Goal: Task Accomplishment & Management: Use online tool/utility

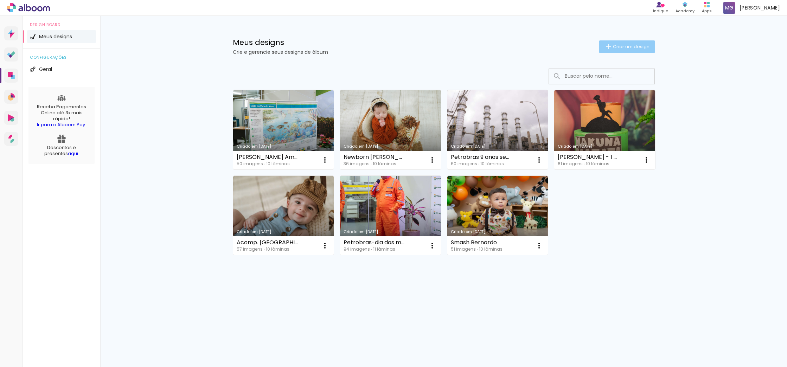
click at [634, 49] on span "Criar um design" at bounding box center [631, 46] width 37 height 5
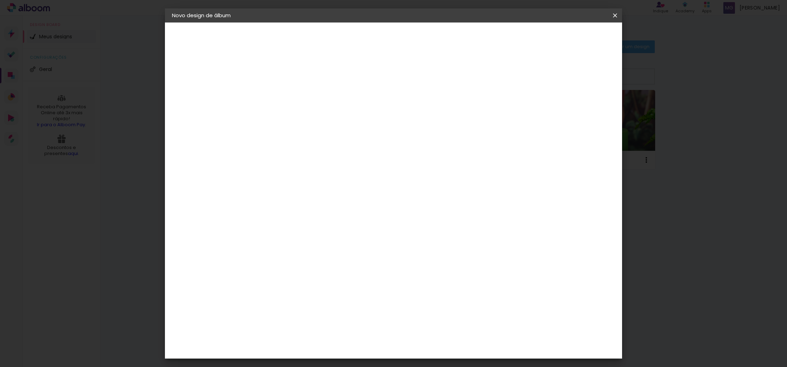
click at [287, 96] on input at bounding box center [287, 94] width 0 height 11
click at [287, 93] on input "Aniversário Alice" at bounding box center [287, 94] width 0 height 11
type input "Aniversário Alice"
type paper-input "Aniversário Alice"
click at [0, 0] on slot "Avançar" at bounding box center [0, 0] width 0 height 0
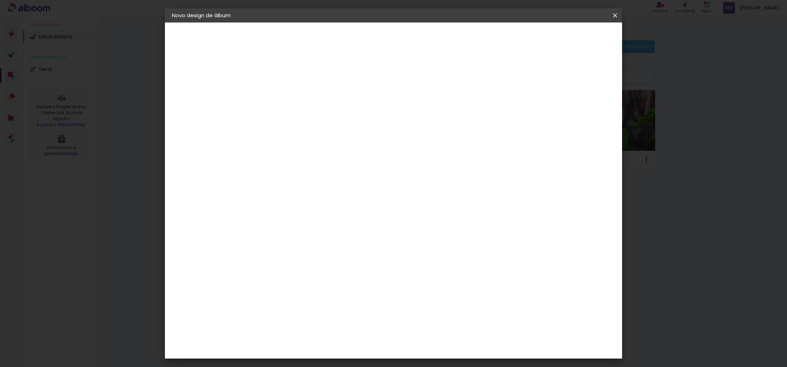
click at [295, 133] on input at bounding box center [304, 133] width 71 height 9
click at [292, 262] on div "Go image" at bounding box center [290, 267] width 17 height 11
click at [419, 109] on paper-item "Tamanho Livre" at bounding box center [385, 106] width 68 height 15
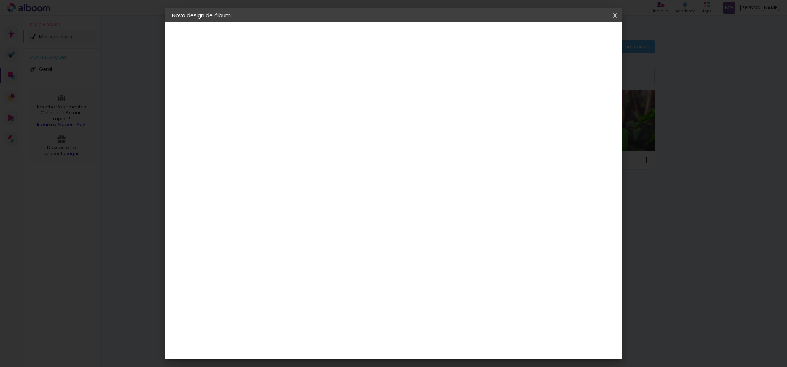
click at [410, 148] on div "Sugerir uma encadernadora" at bounding box center [388, 146] width 44 height 11
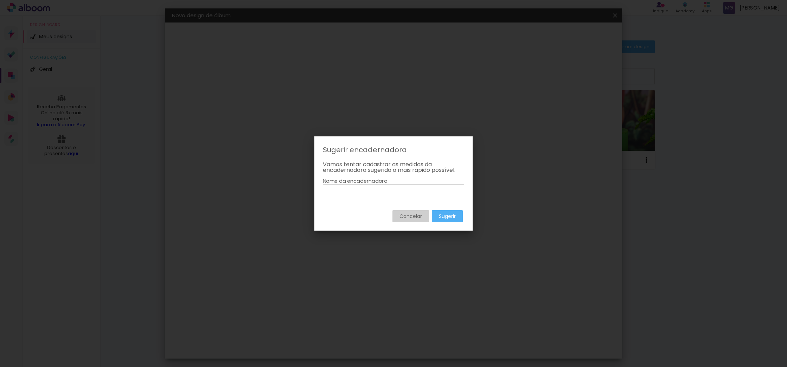
click at [0, 0] on slot "Cancelar" at bounding box center [0, 0] width 0 height 0
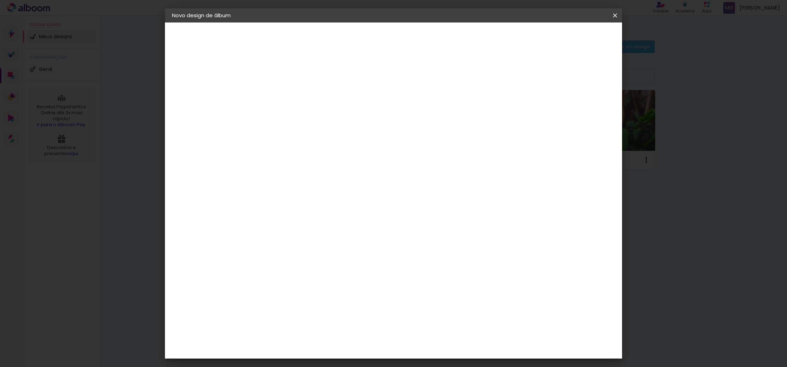
scroll to position [544, 0]
click at [286, 356] on div "Go image" at bounding box center [290, 361] width 17 height 11
click at [300, 356] on div "Go image" at bounding box center [290, 361] width 17 height 11
click at [0, 0] on slot "Avançar" at bounding box center [0, 0] width 0 height 0
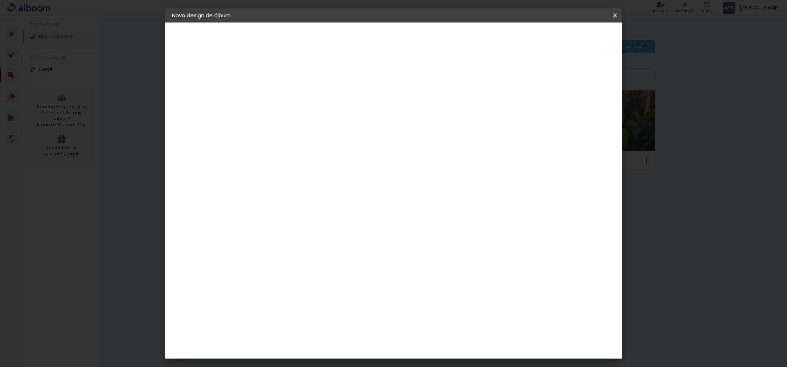
click at [314, 121] on input "text" at bounding box center [300, 122] width 27 height 11
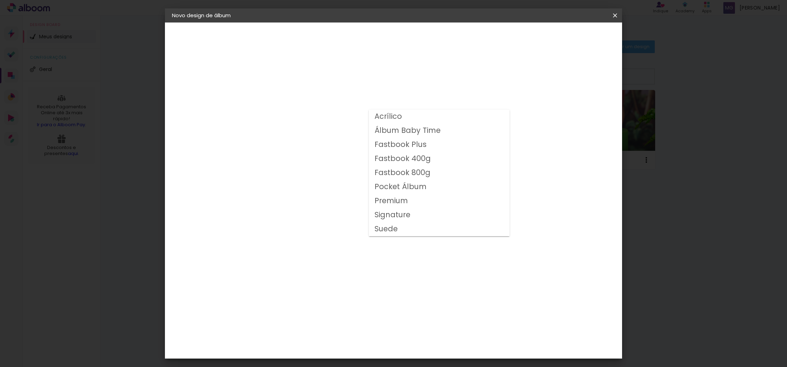
click at [0, 0] on slot "Fastbook 800g" at bounding box center [0, 0] width 0 height 0
type input "Fastbook 800g"
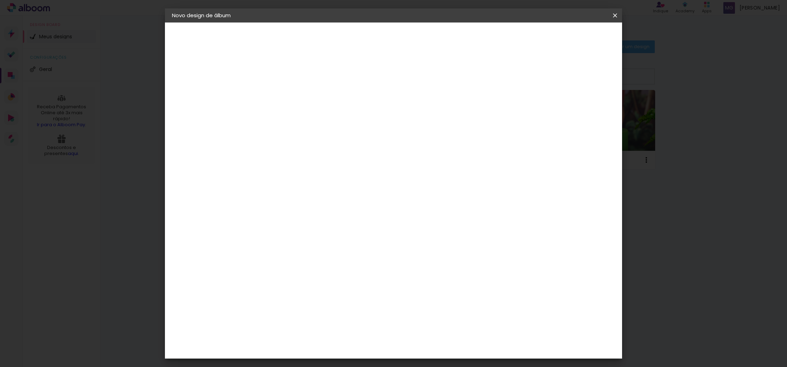
scroll to position [76, 0]
click at [334, 253] on span "25 × 25" at bounding box center [318, 262] width 33 height 19
click at [0, 0] on slot "Avançar" at bounding box center [0, 0] width 0 height 0
click at [576, 36] on span "Iniciar design" at bounding box center [560, 37] width 32 height 5
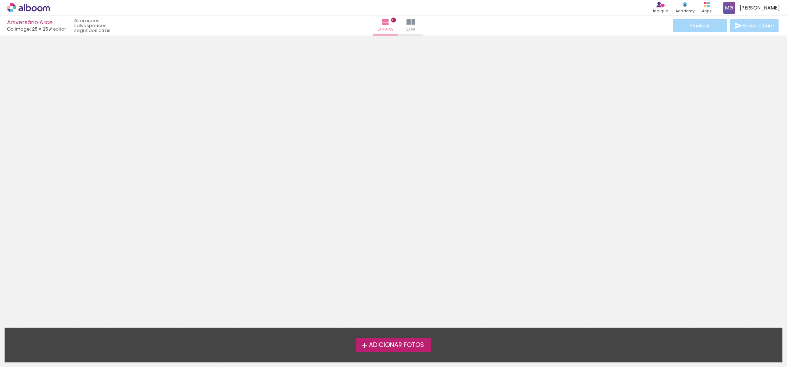
click at [384, 343] on span "Adicionar Fotos" at bounding box center [396, 345] width 55 height 6
click at [0, 0] on input "file" at bounding box center [0, 0] width 0 height 0
